Goal: Information Seeking & Learning: Learn about a topic

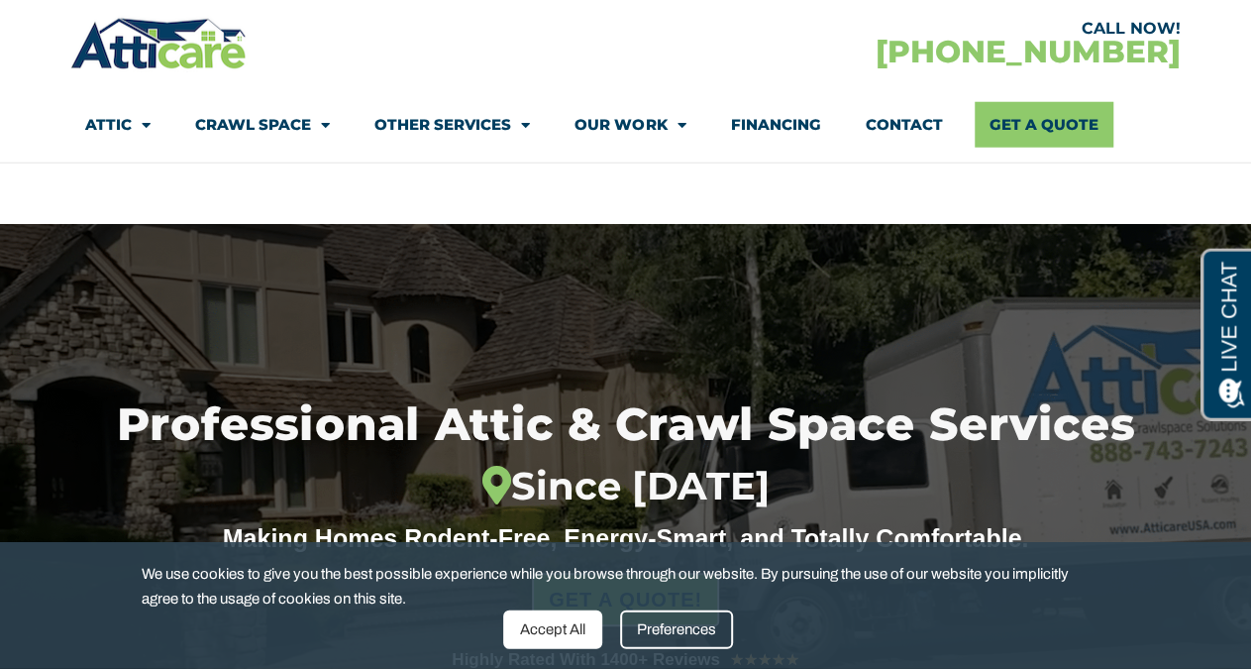
scroll to position [206, 0]
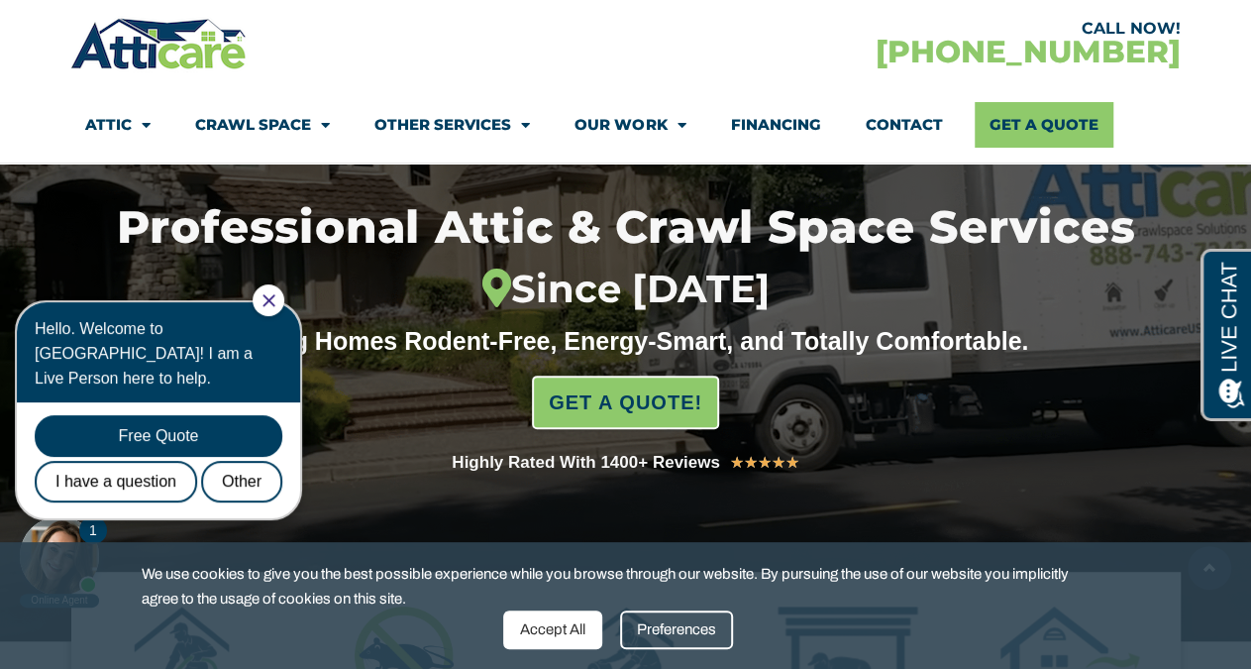
click at [274, 299] on icon "Close Chat" at bounding box center [269, 300] width 12 height 12
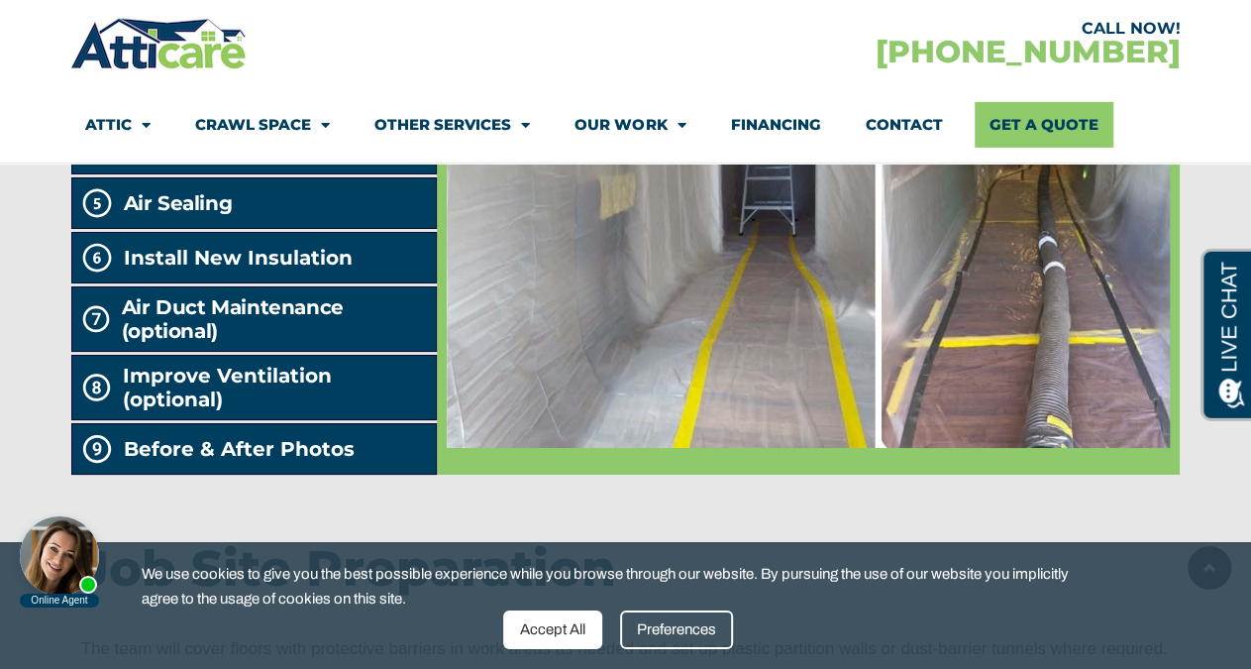
scroll to position [3607, 0]
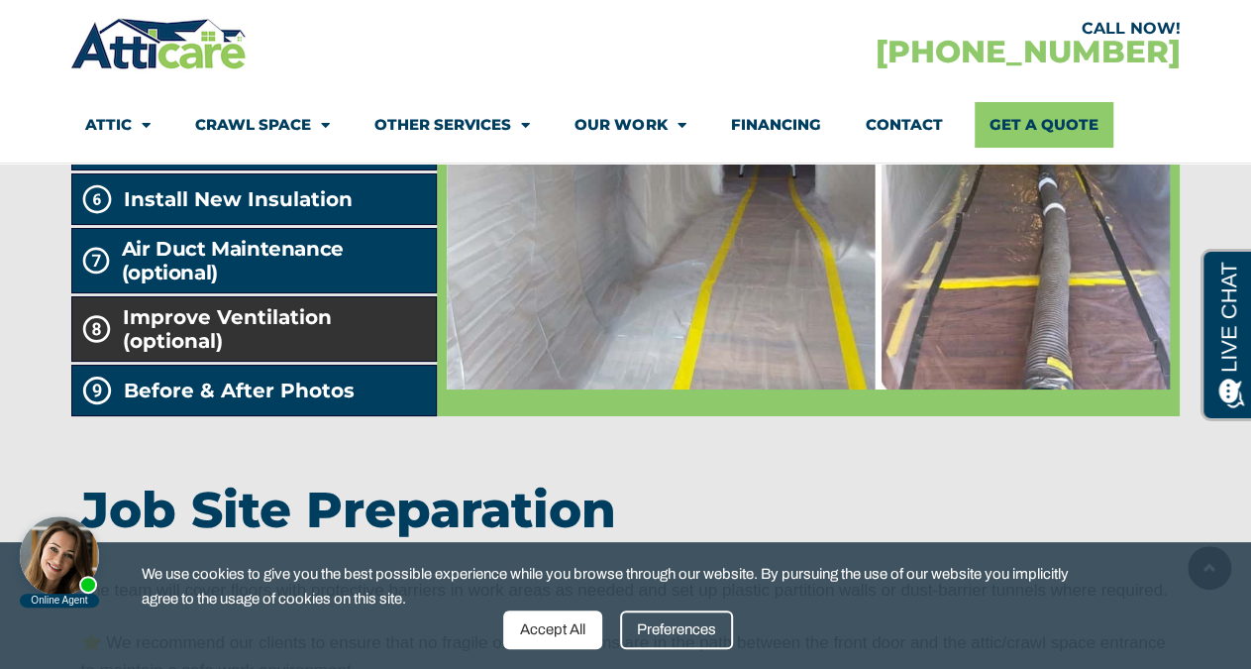
click at [209, 353] on span "Improve Ventilation (optional)" at bounding box center [276, 329] width 306 height 48
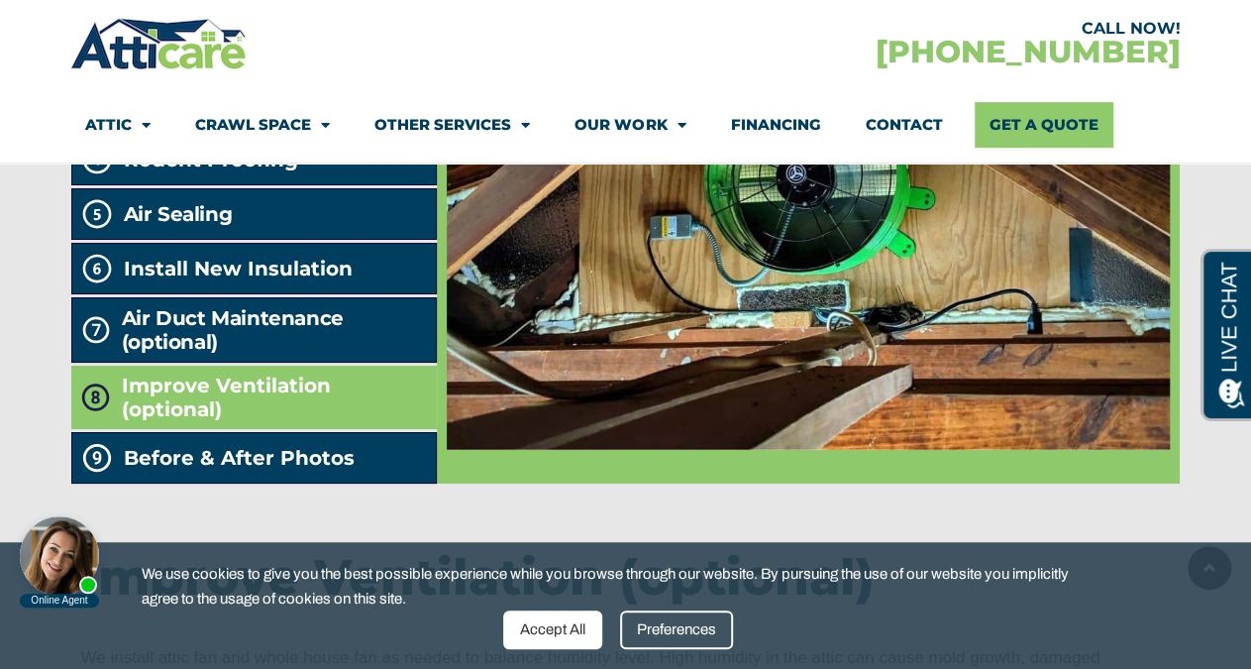
scroll to position [3504, 0]
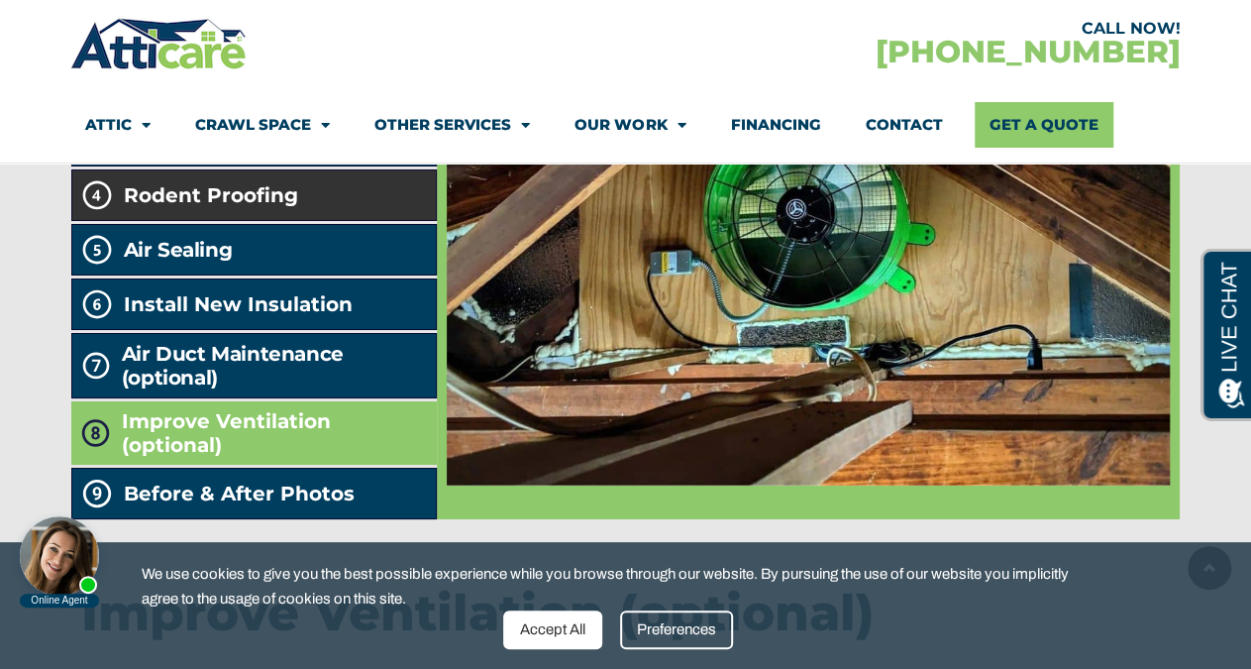
click at [219, 207] on span "Rodent Proofing" at bounding box center [211, 195] width 174 height 24
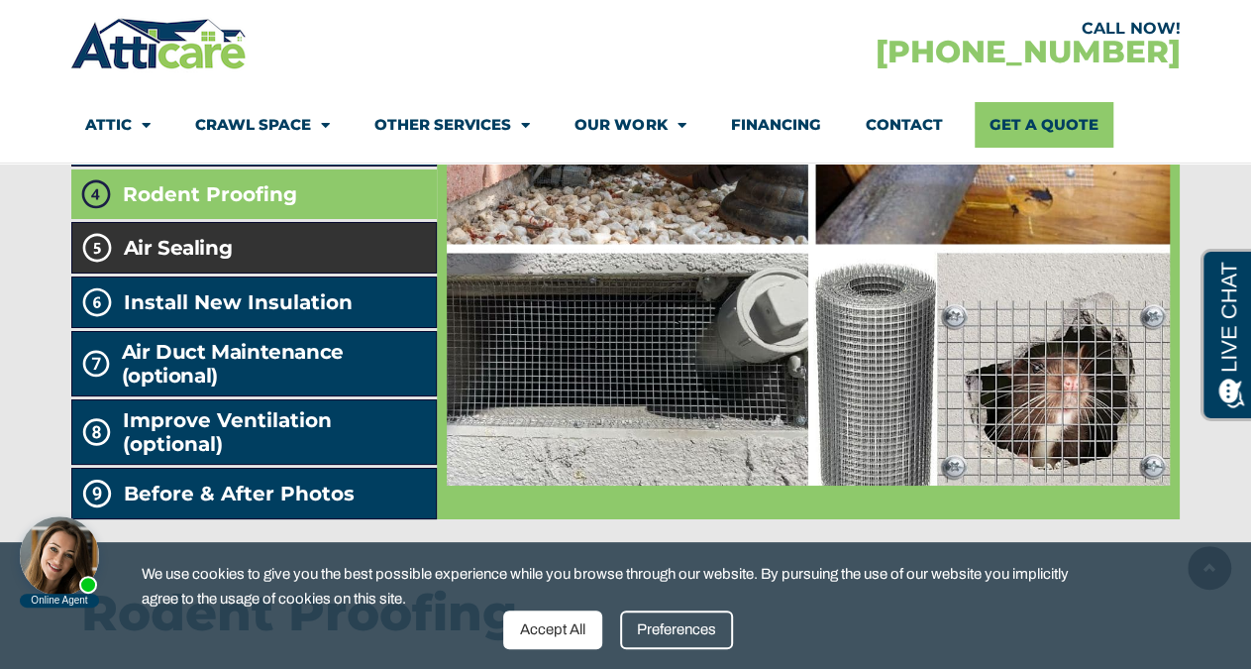
click at [129, 260] on h2 "Air Sealing" at bounding box center [178, 248] width 109 height 24
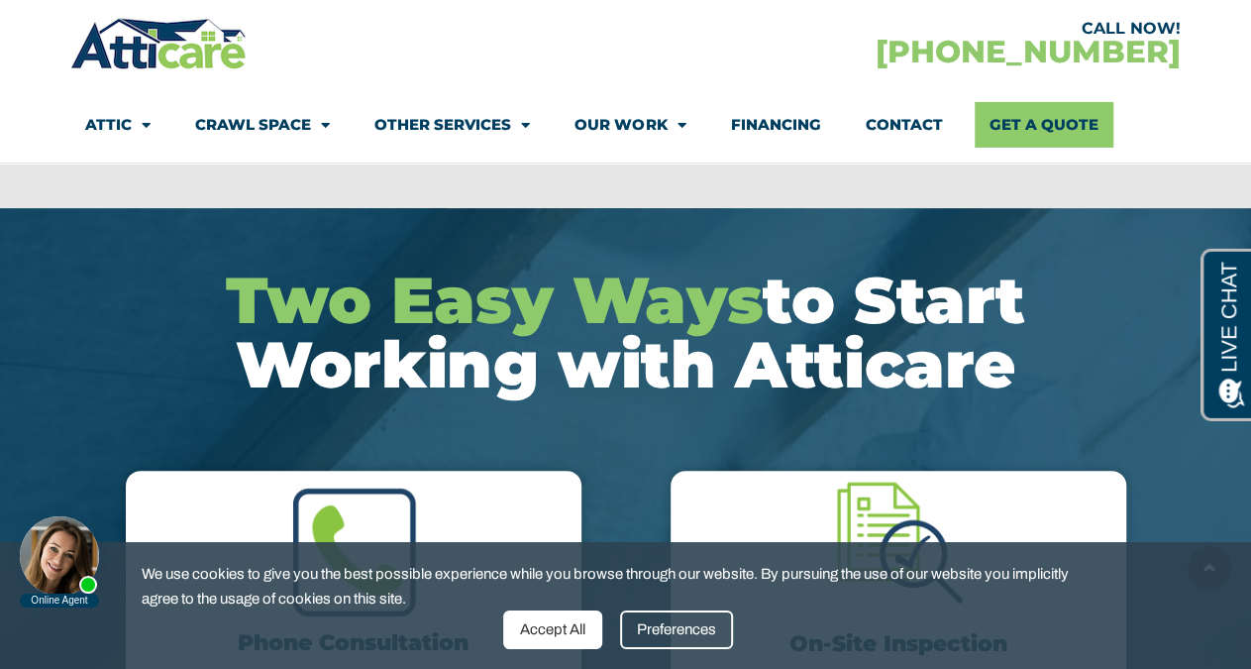
scroll to position [4122, 0]
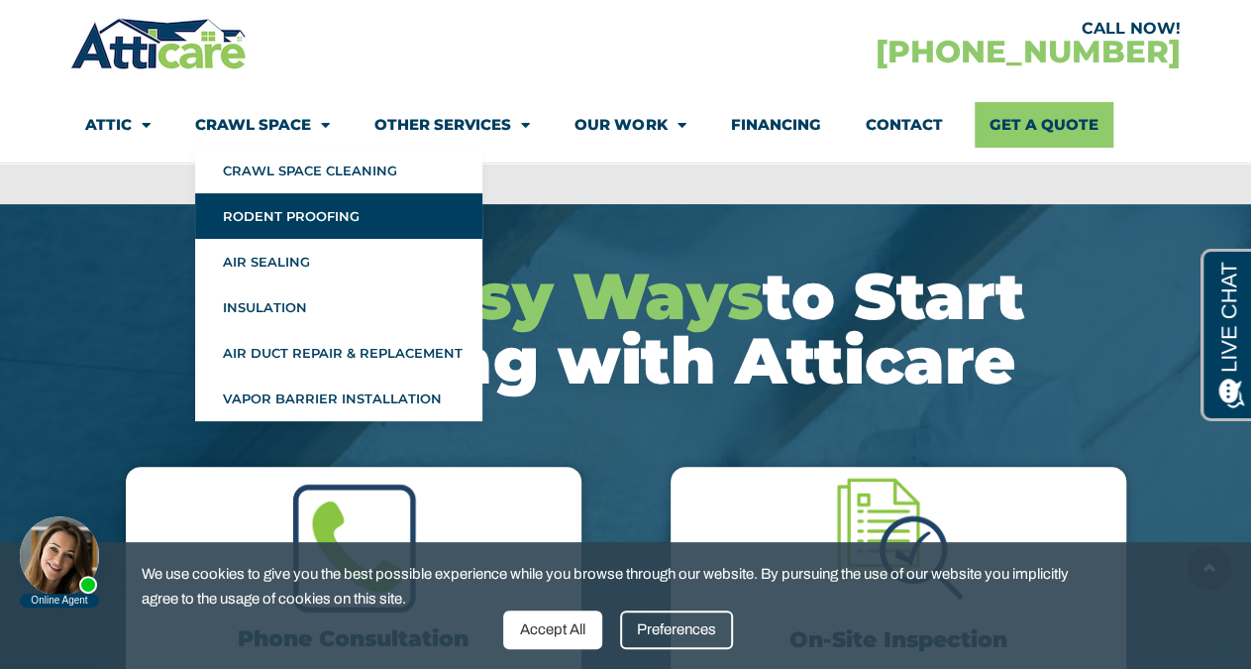
click at [289, 227] on link "Rodent Proofing" at bounding box center [338, 216] width 287 height 46
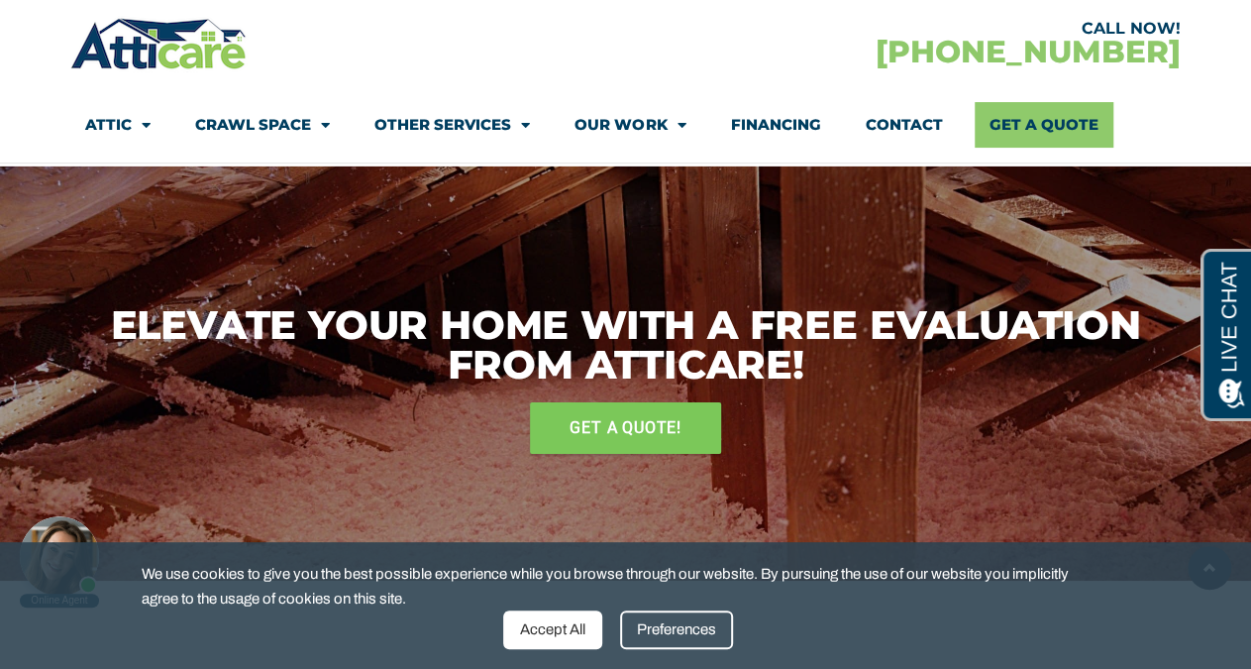
scroll to position [3504, 0]
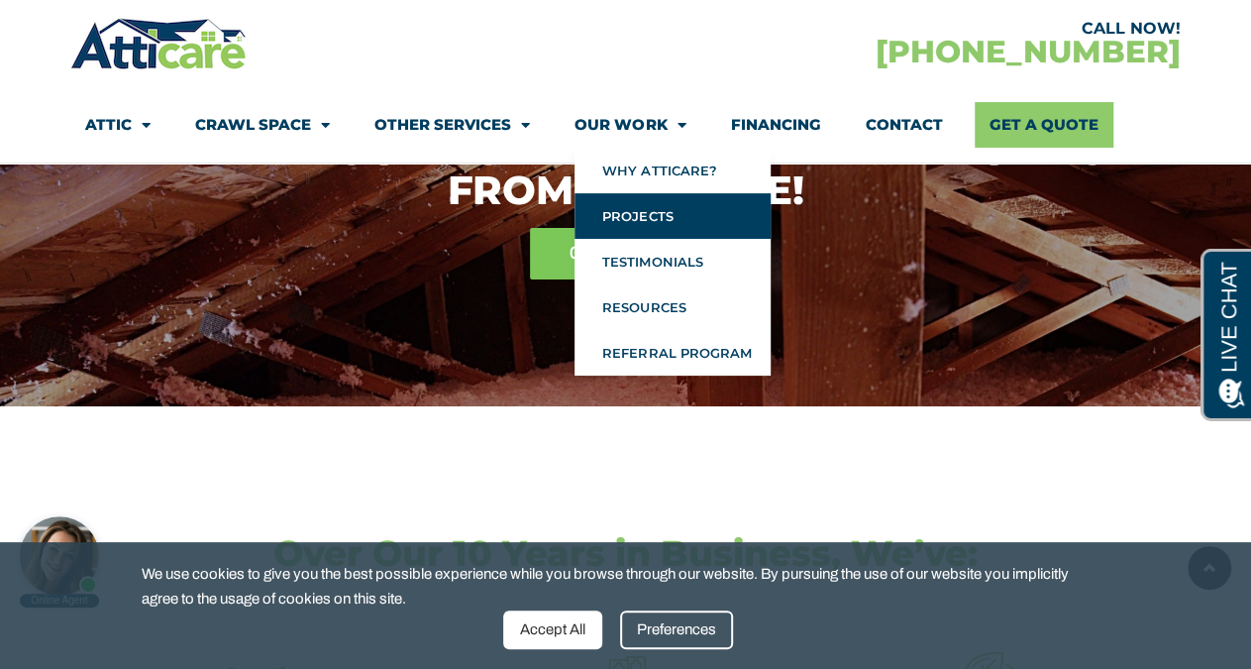
click at [635, 213] on link "Projects" at bounding box center [673, 216] width 196 height 46
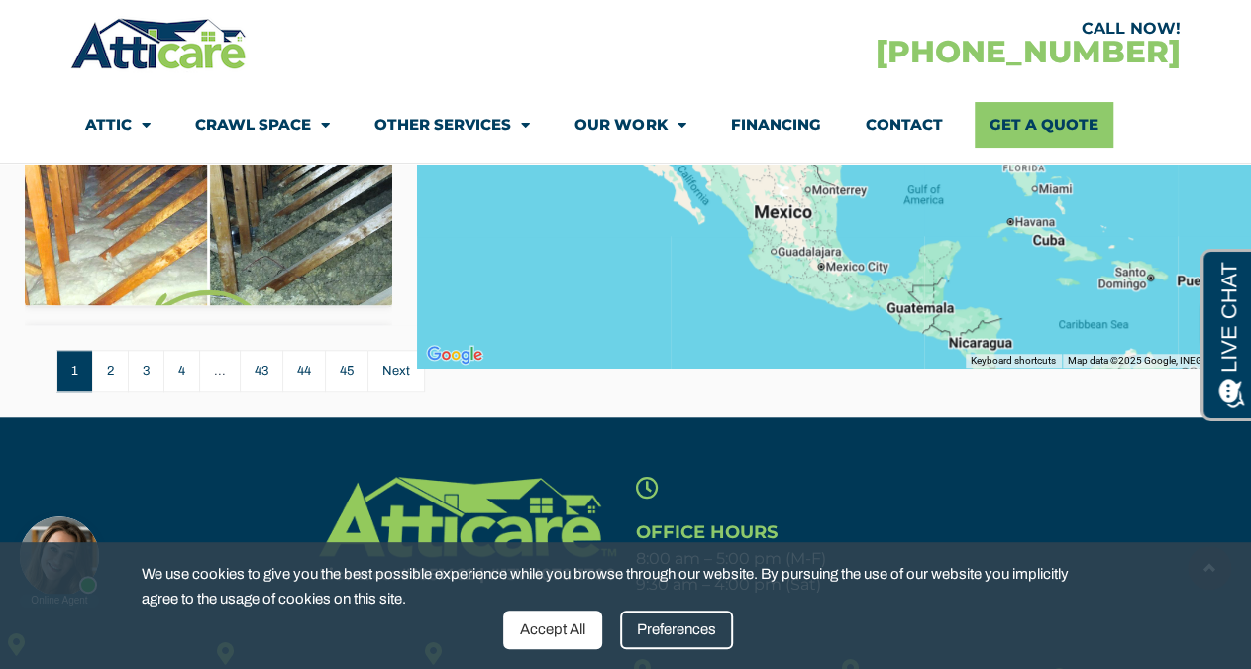
scroll to position [721, 0]
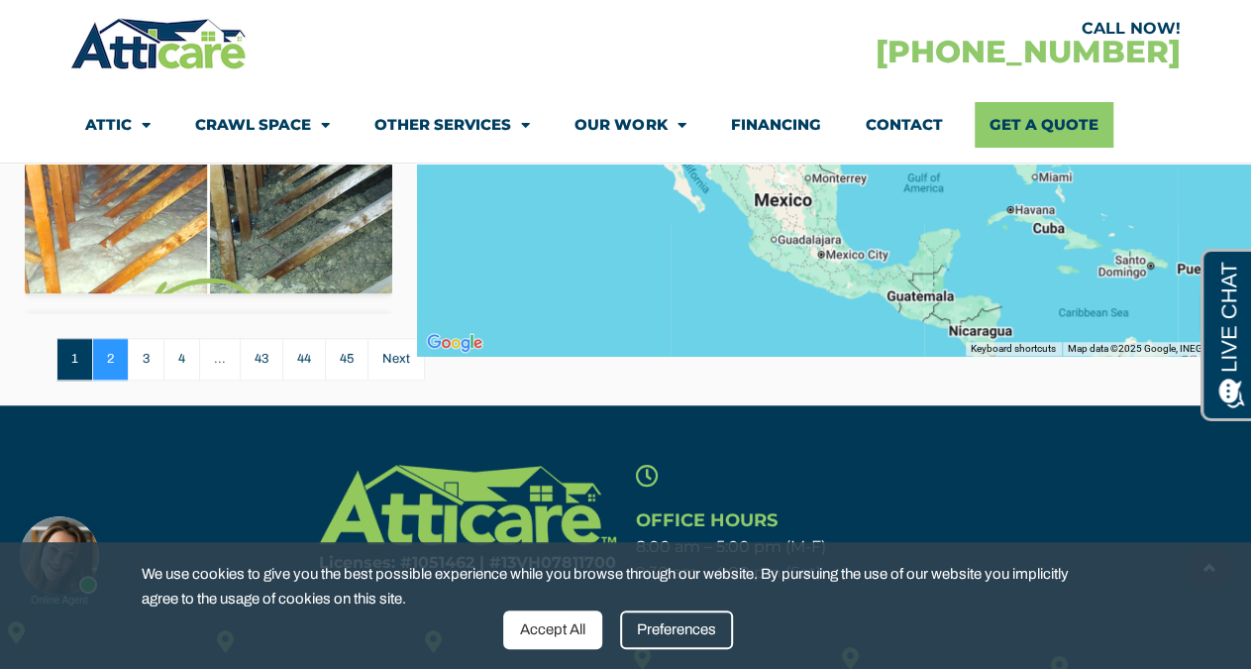
click at [119, 360] on link "2" at bounding box center [110, 359] width 36 height 43
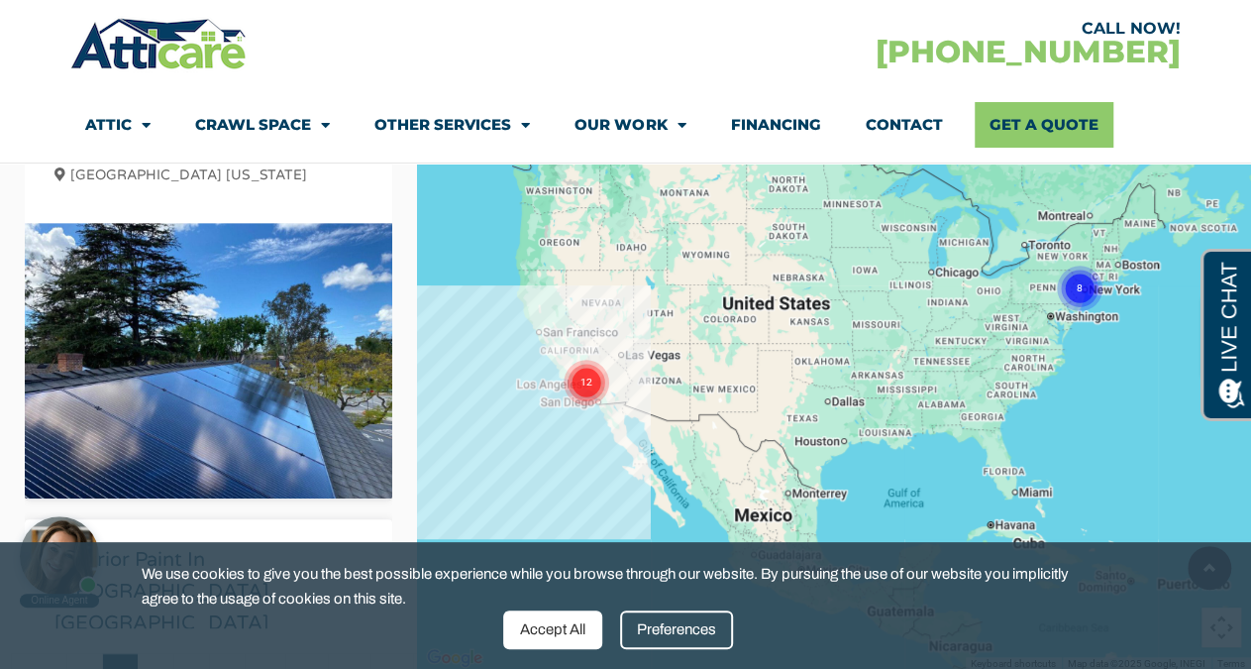
scroll to position [1744, 0]
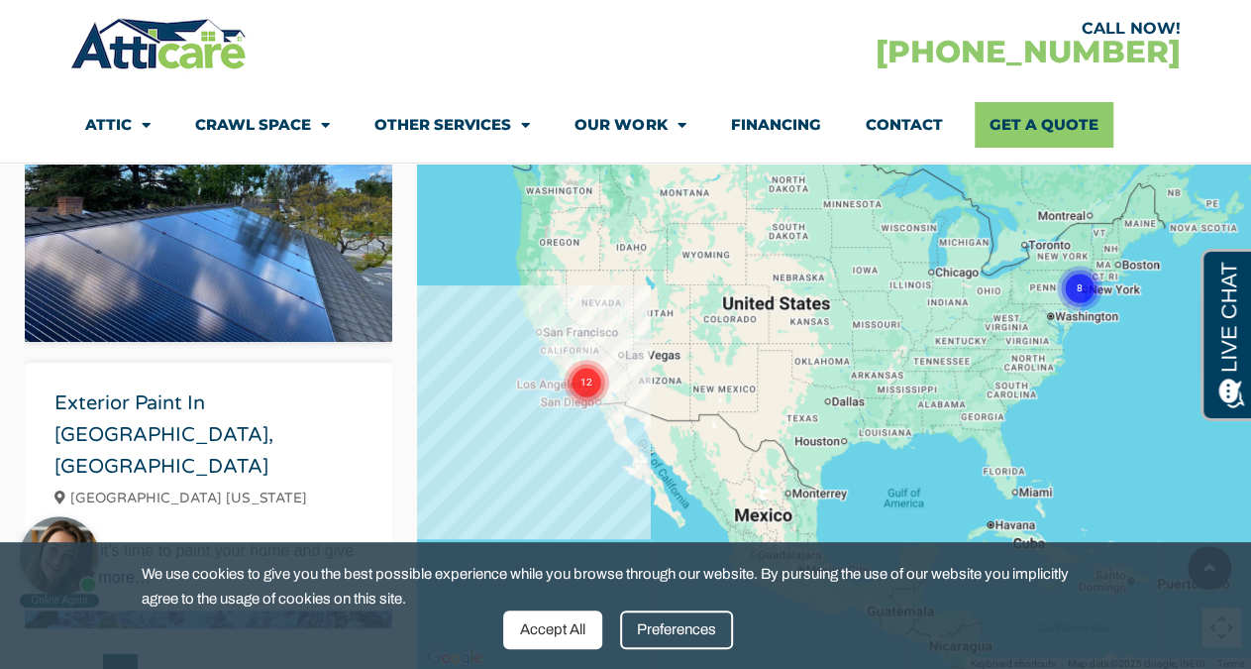
click at [1073, 286] on circle "Cluster of 8 markers" at bounding box center [1080, 289] width 46 height 46
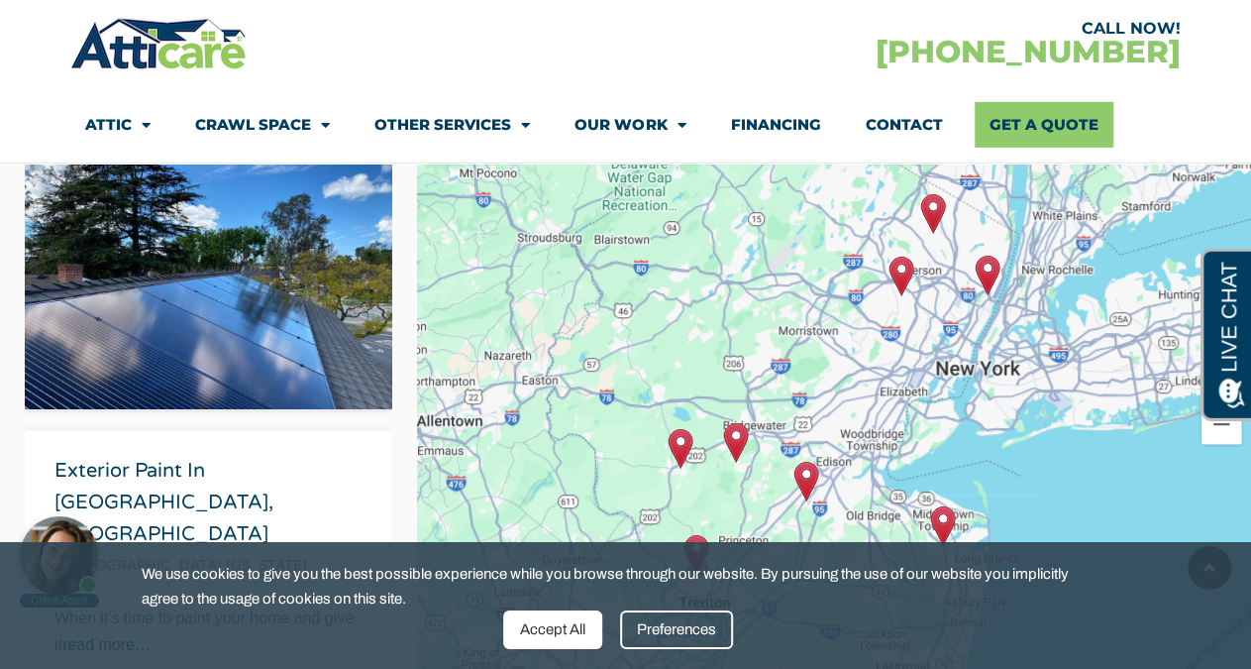
scroll to position [303, 0]
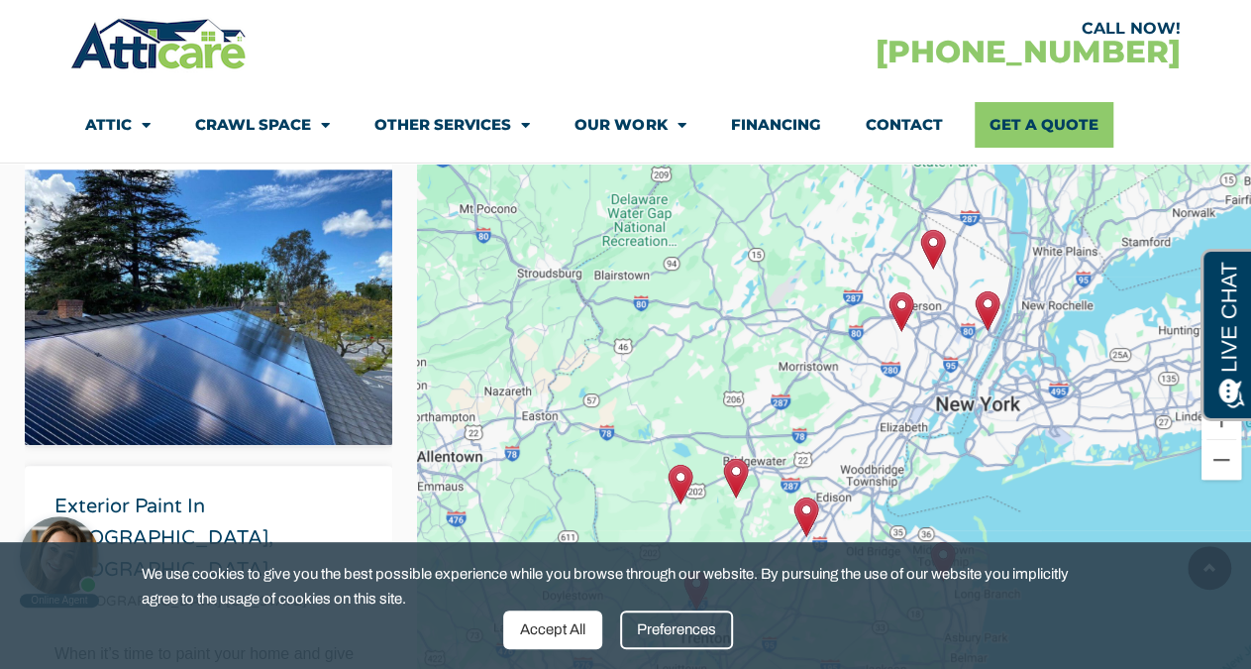
click at [931, 241] on img "Attic Insulation Replacement and Plywood Install in Midland Park, NJ" at bounding box center [933, 249] width 25 height 41
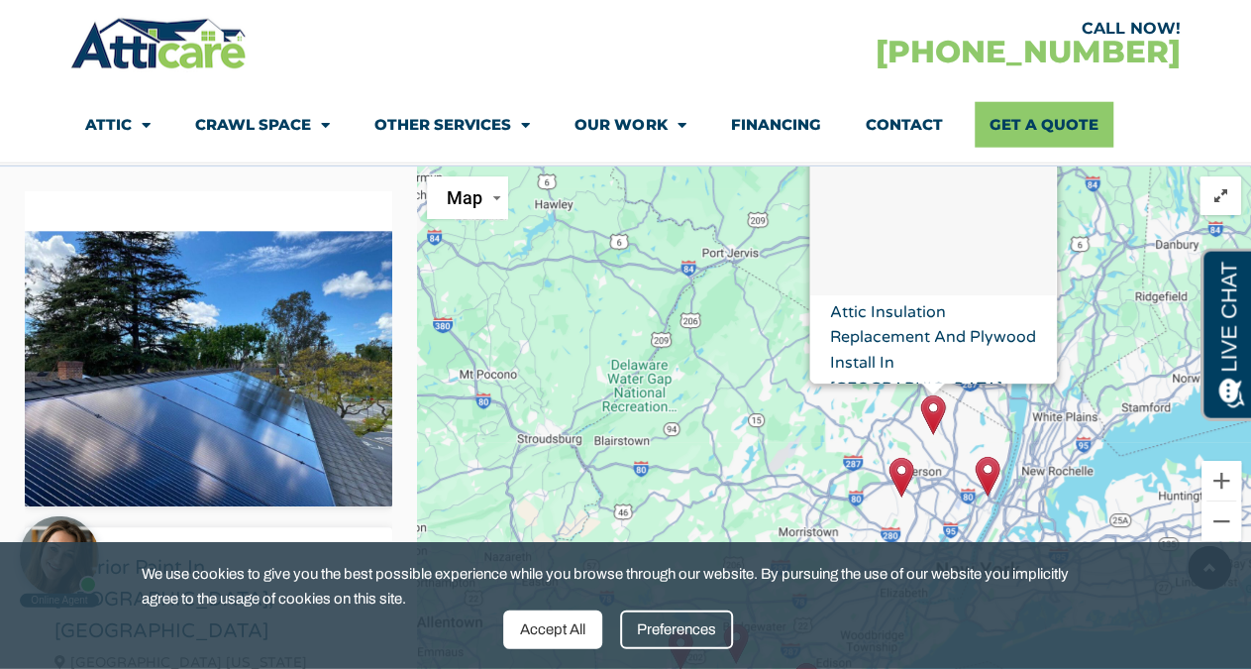
scroll to position [200, 0]
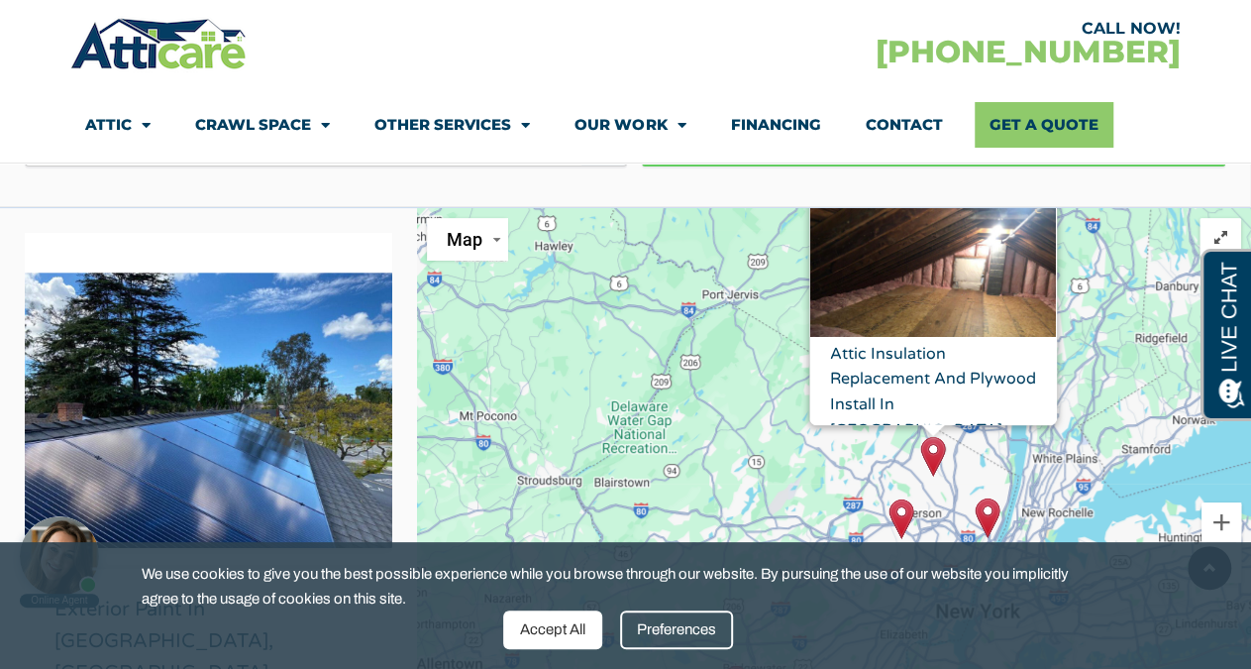
click at [969, 276] on img "gmw-location-iw" at bounding box center [934, 300] width 246 height 184
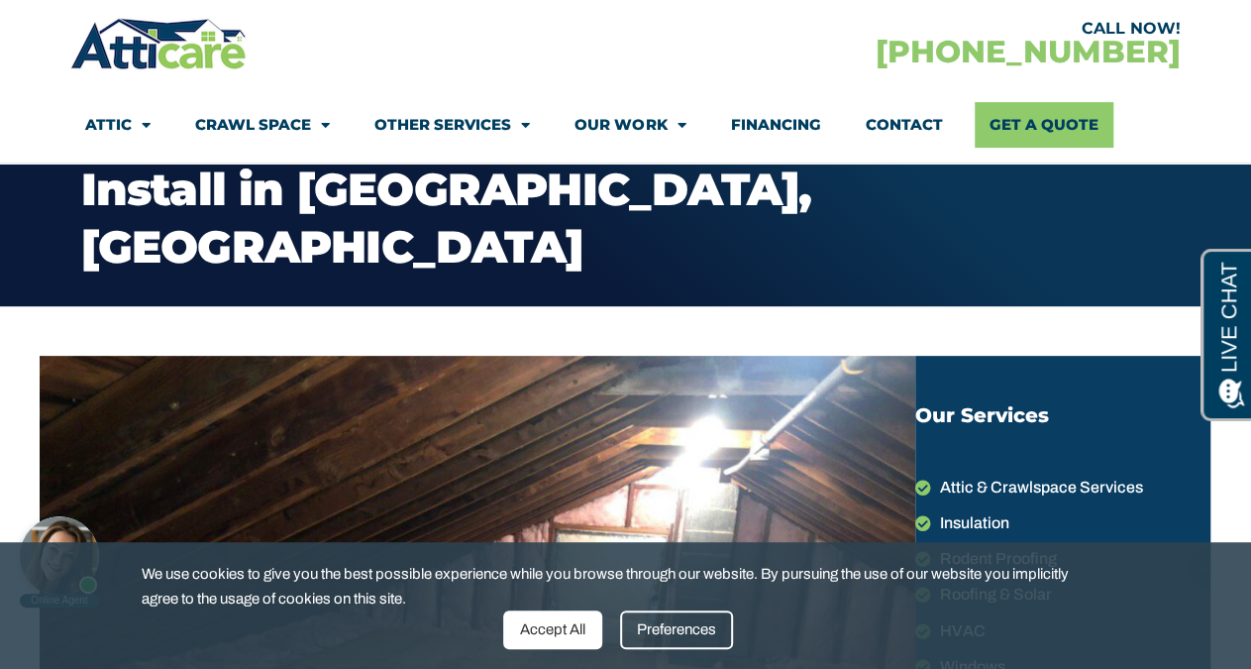
scroll to position [206, 0]
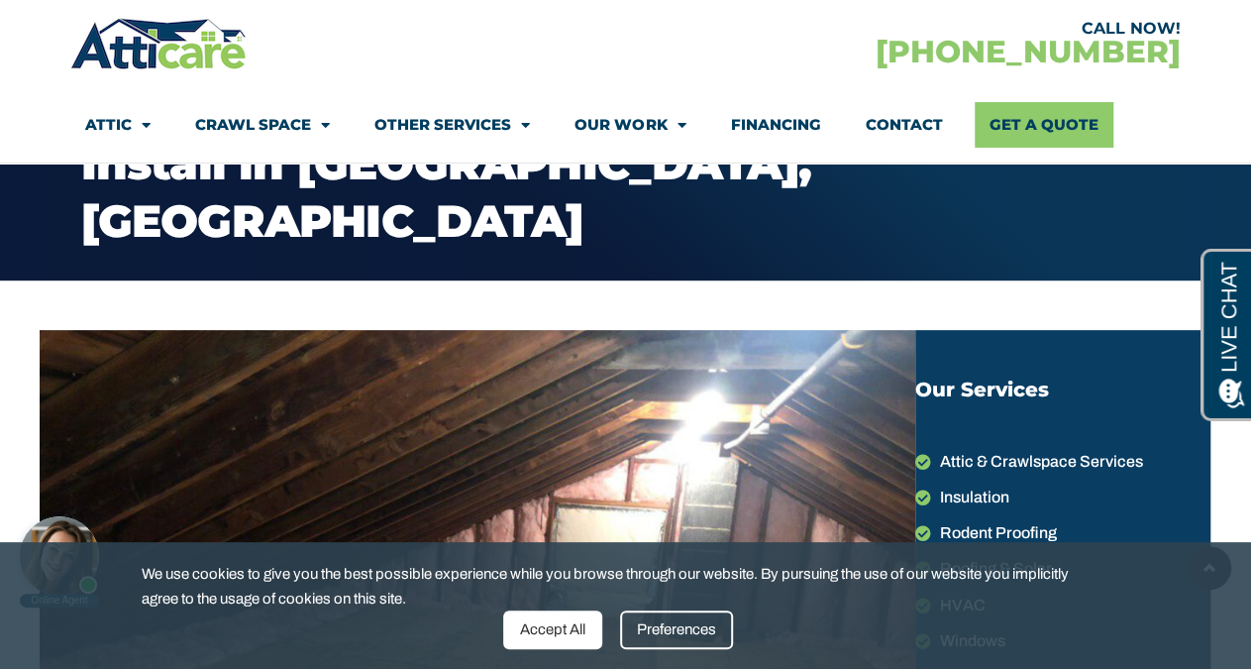
click at [540, 619] on div "Accept All" at bounding box center [552, 629] width 99 height 39
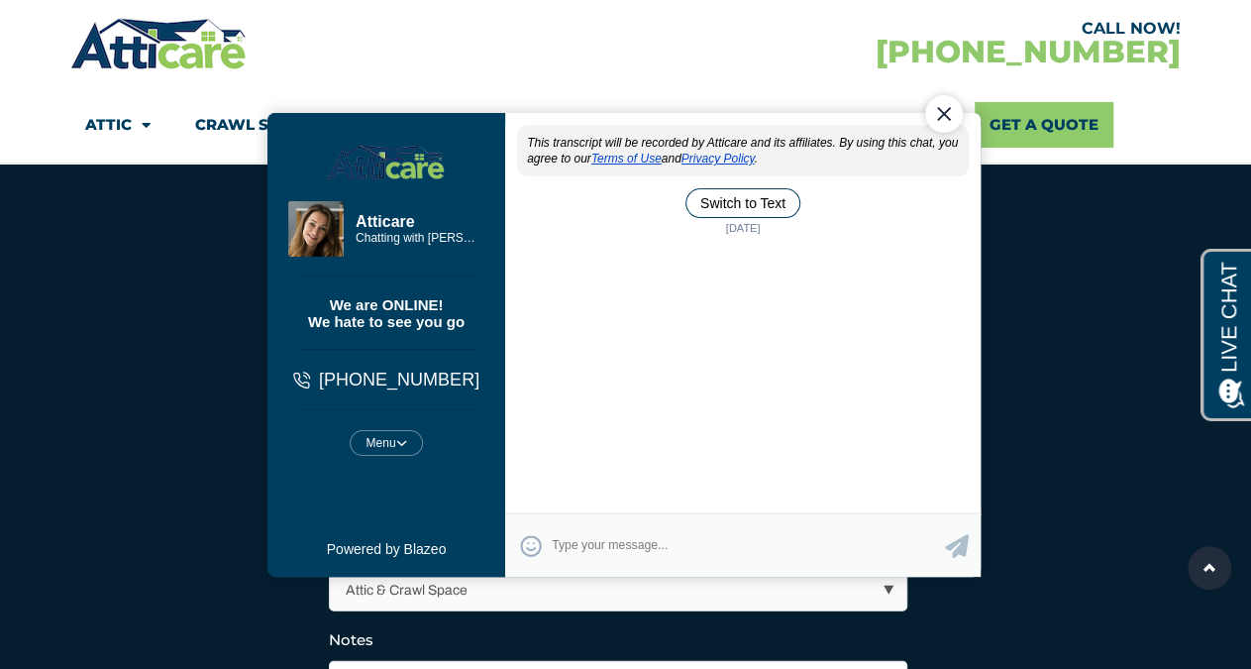
scroll to position [0, 0]
